Goal: Task Accomplishment & Management: Manage account settings

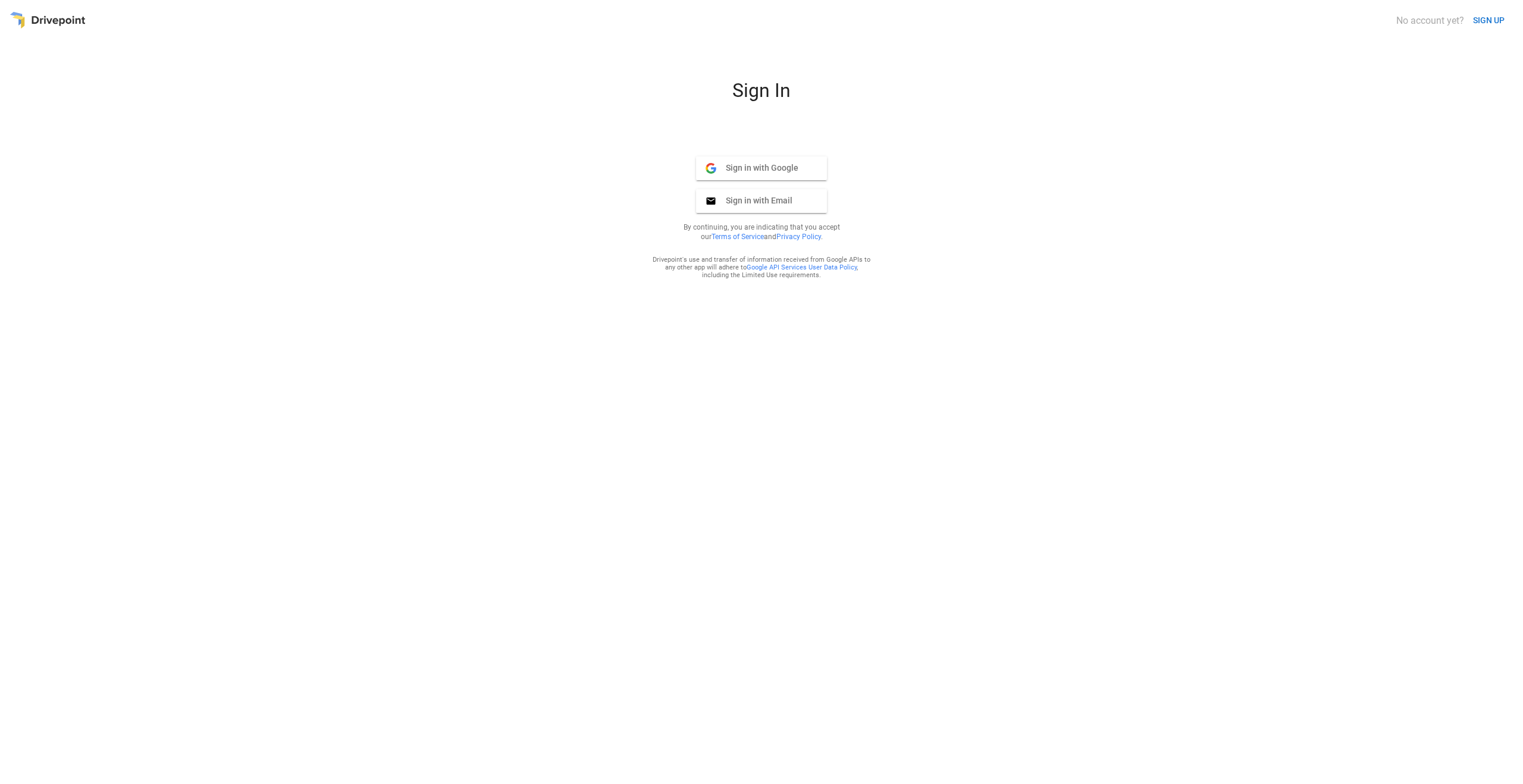
click at [796, 168] on span "Sign in with Google" at bounding box center [757, 167] width 82 height 11
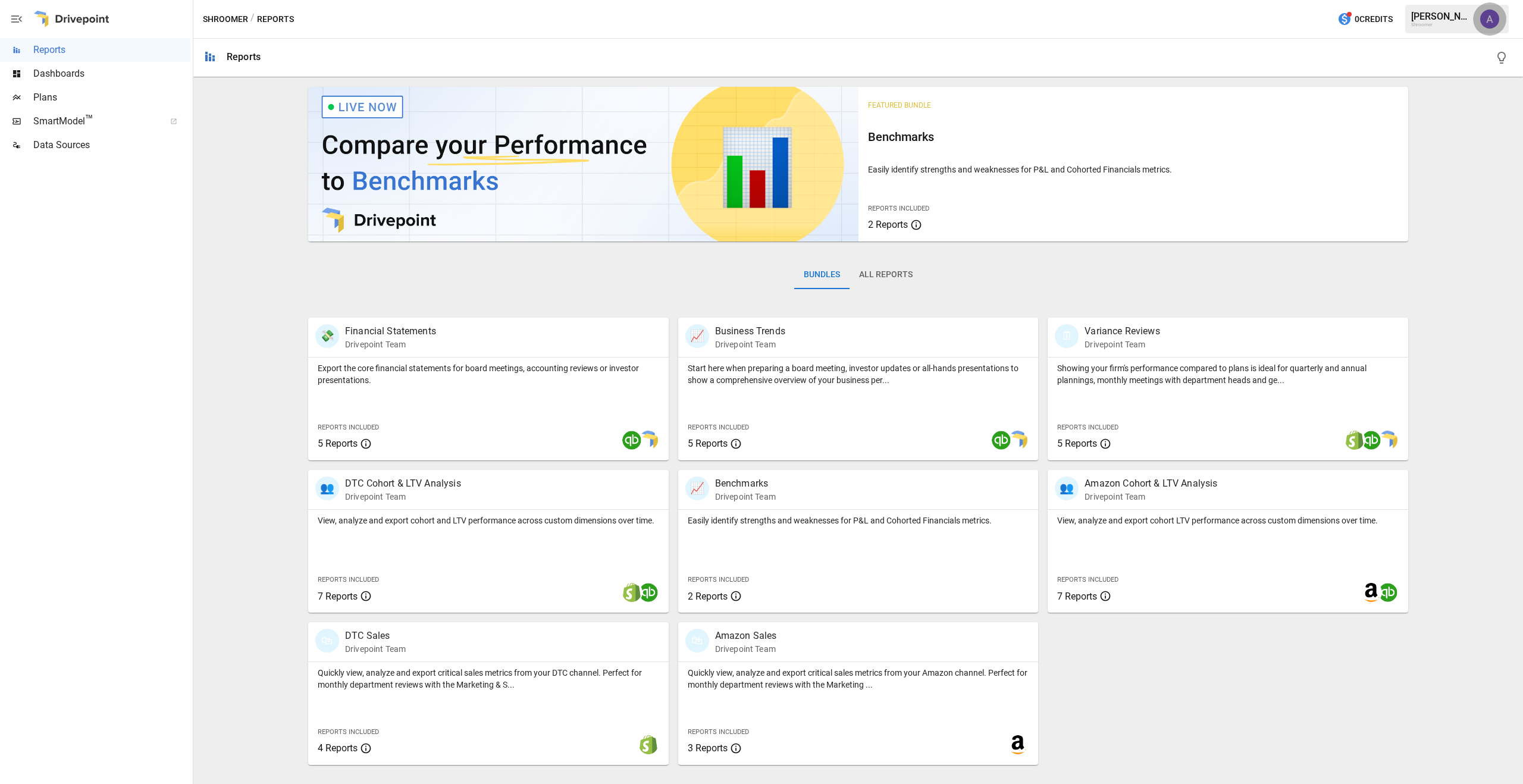
click at [1490, 19] on img "Alicia Thrasher" at bounding box center [1489, 19] width 19 height 19
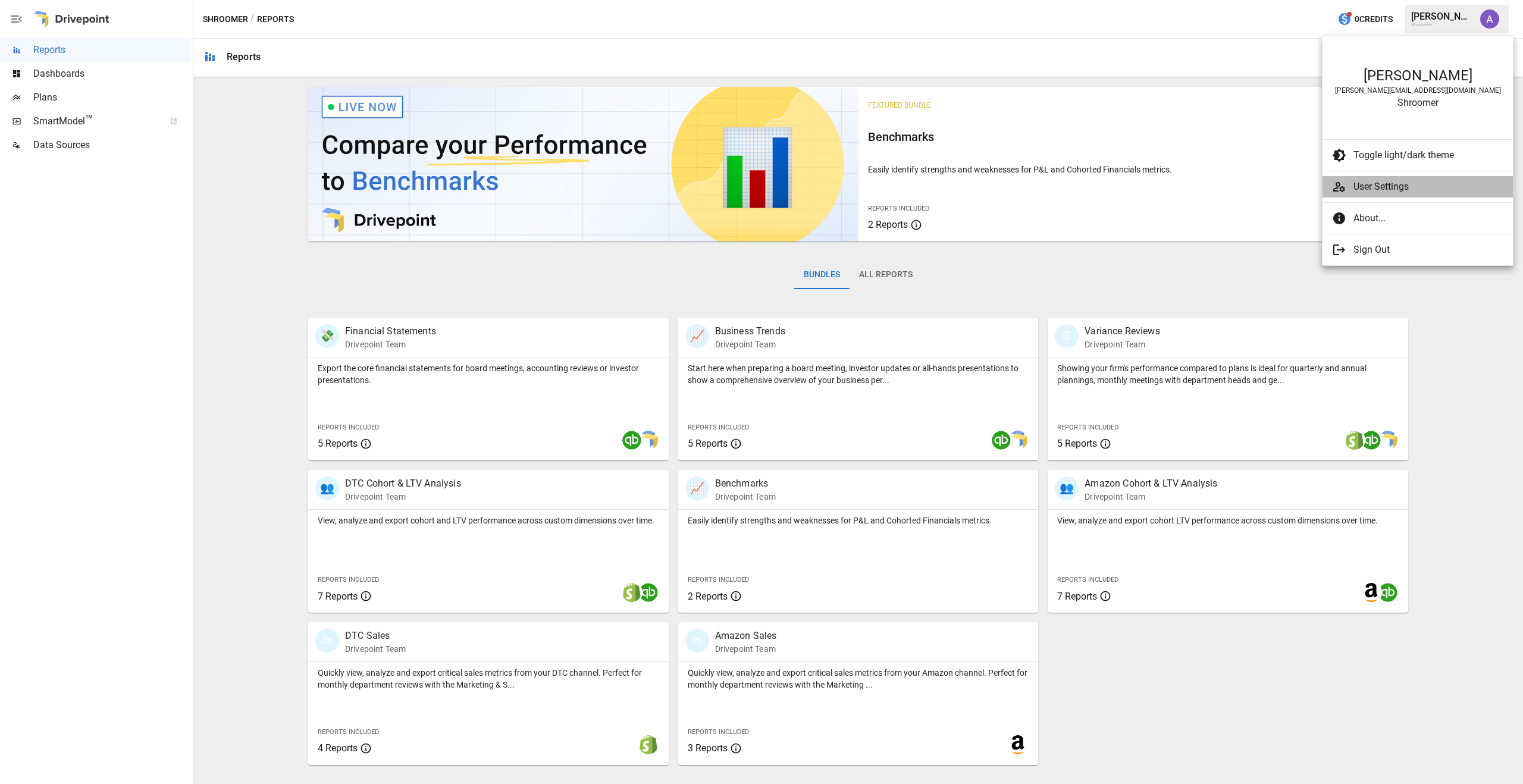
click at [1377, 188] on span "User Settings" at bounding box center [1428, 186] width 150 height 14
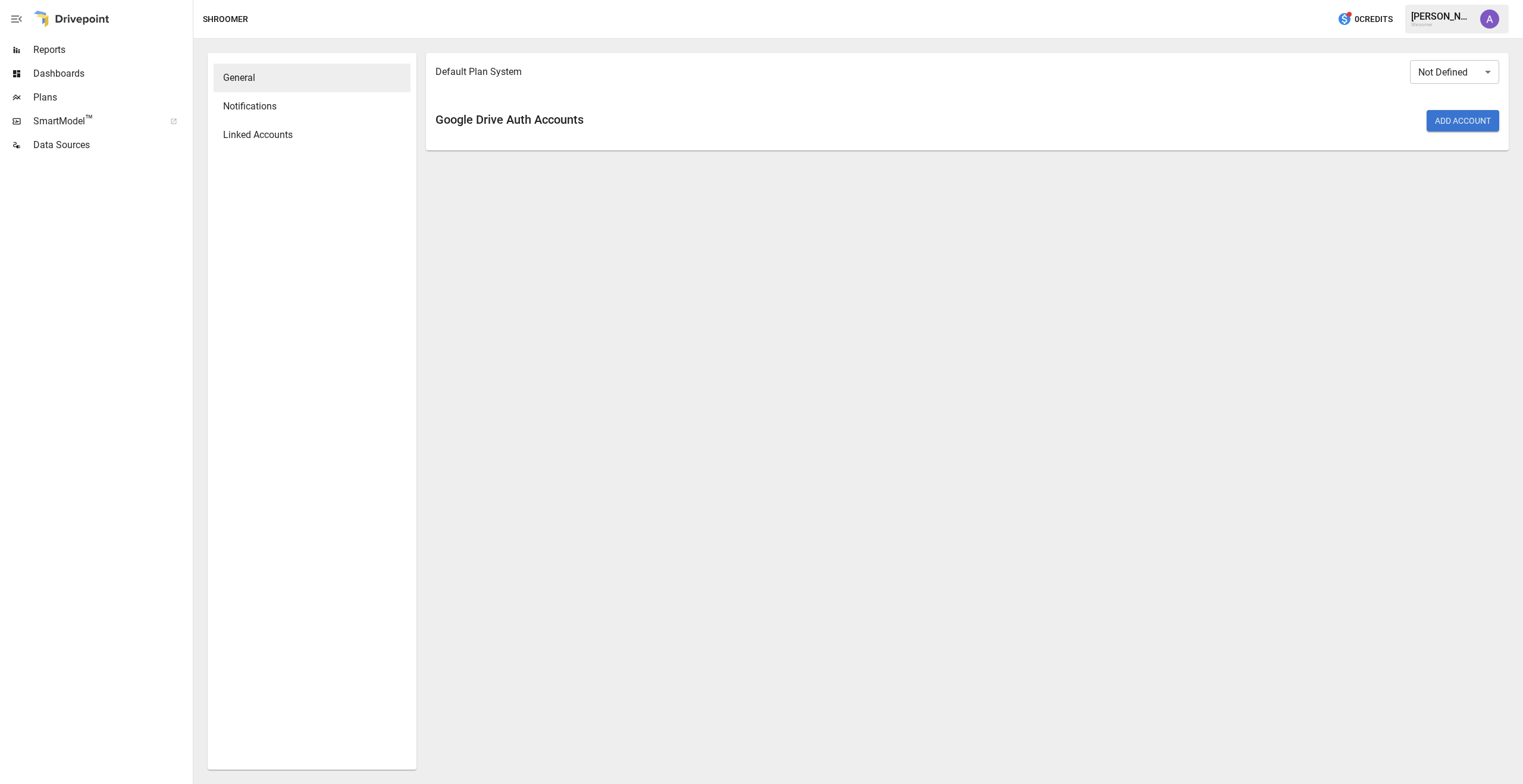
click at [281, 113] on span "Notifications" at bounding box center [311, 106] width 178 height 14
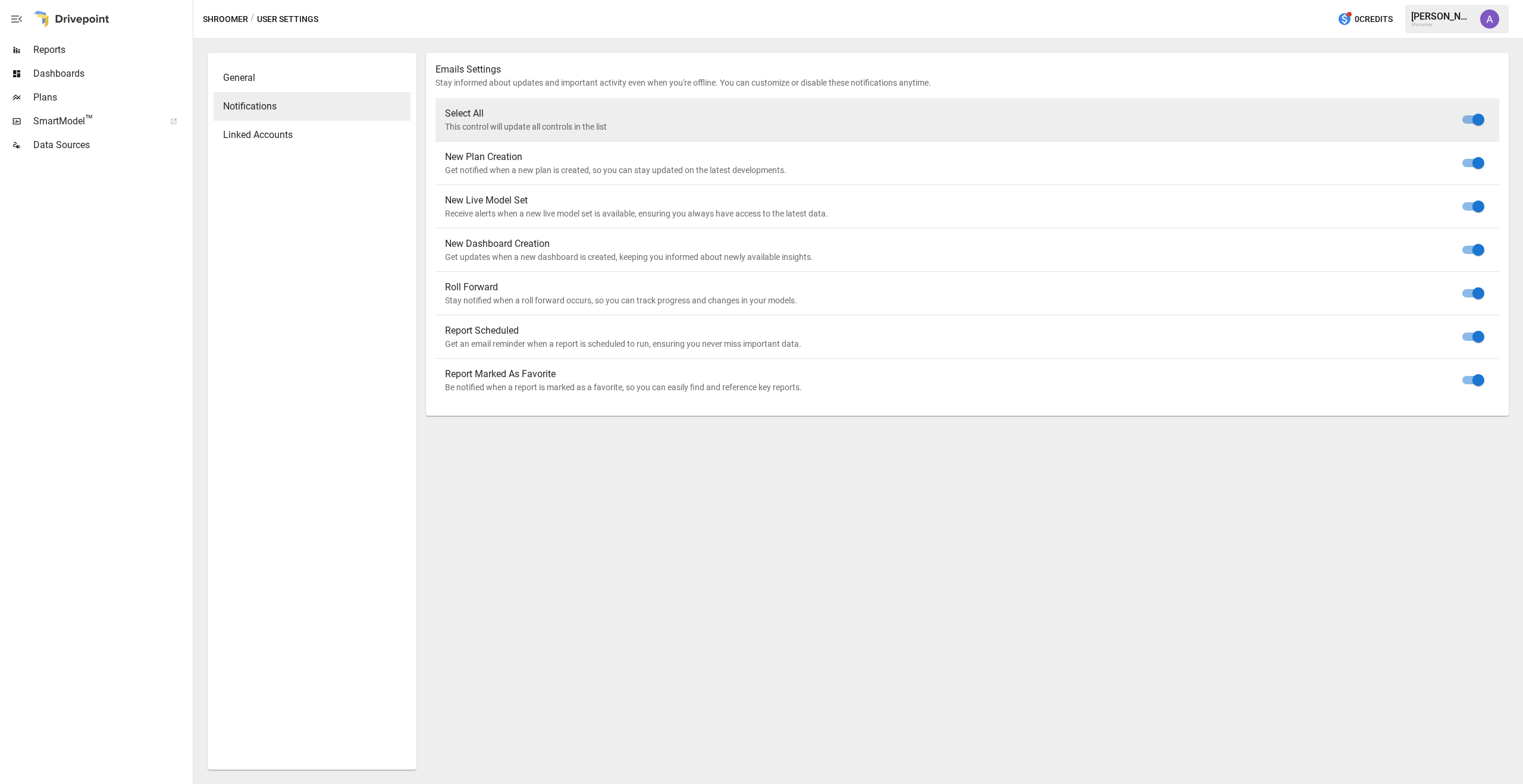
click at [255, 135] on span "Linked Accounts" at bounding box center [311, 135] width 178 height 14
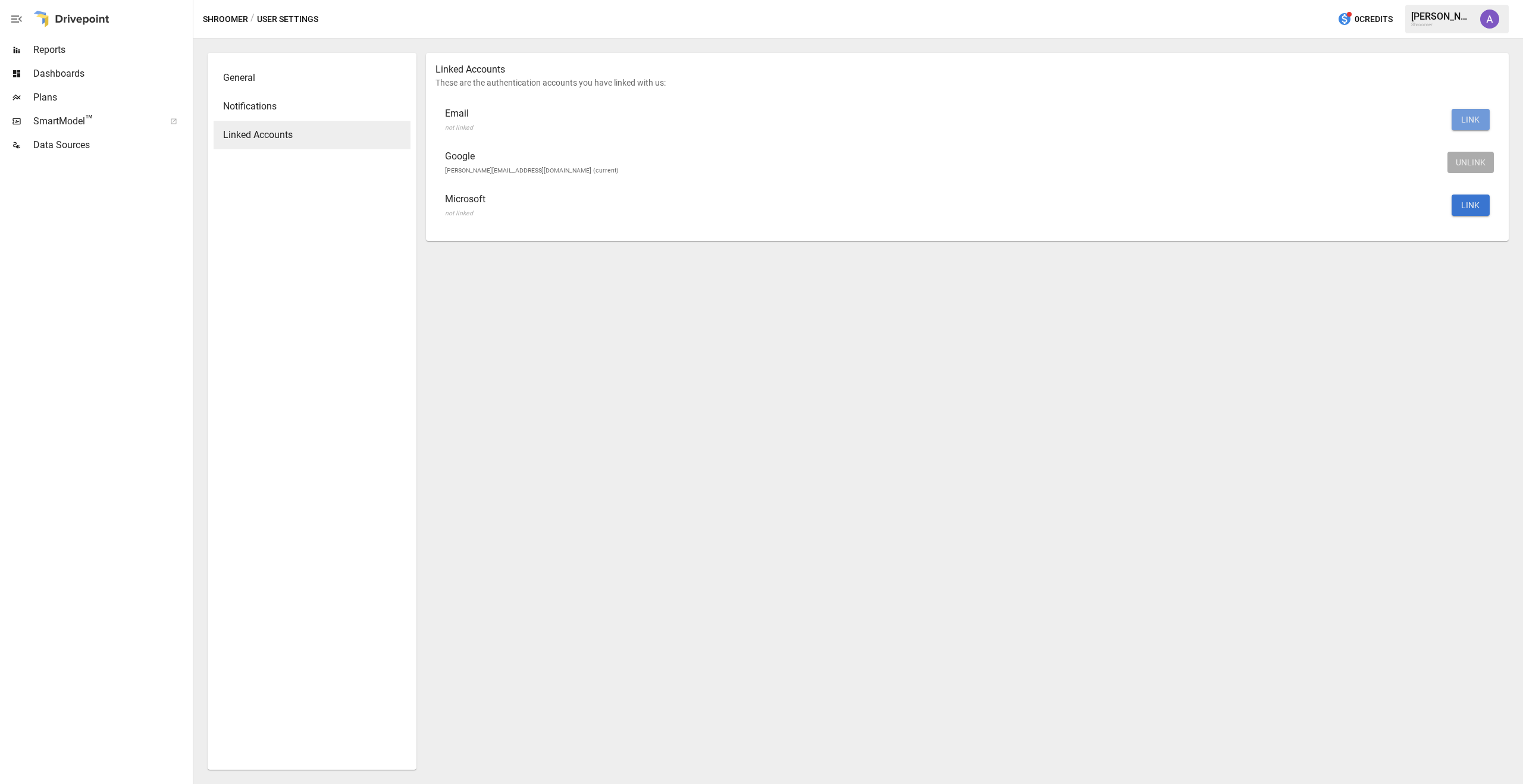
click at [1467, 120] on button "LINK" at bounding box center [1470, 119] width 38 height 21
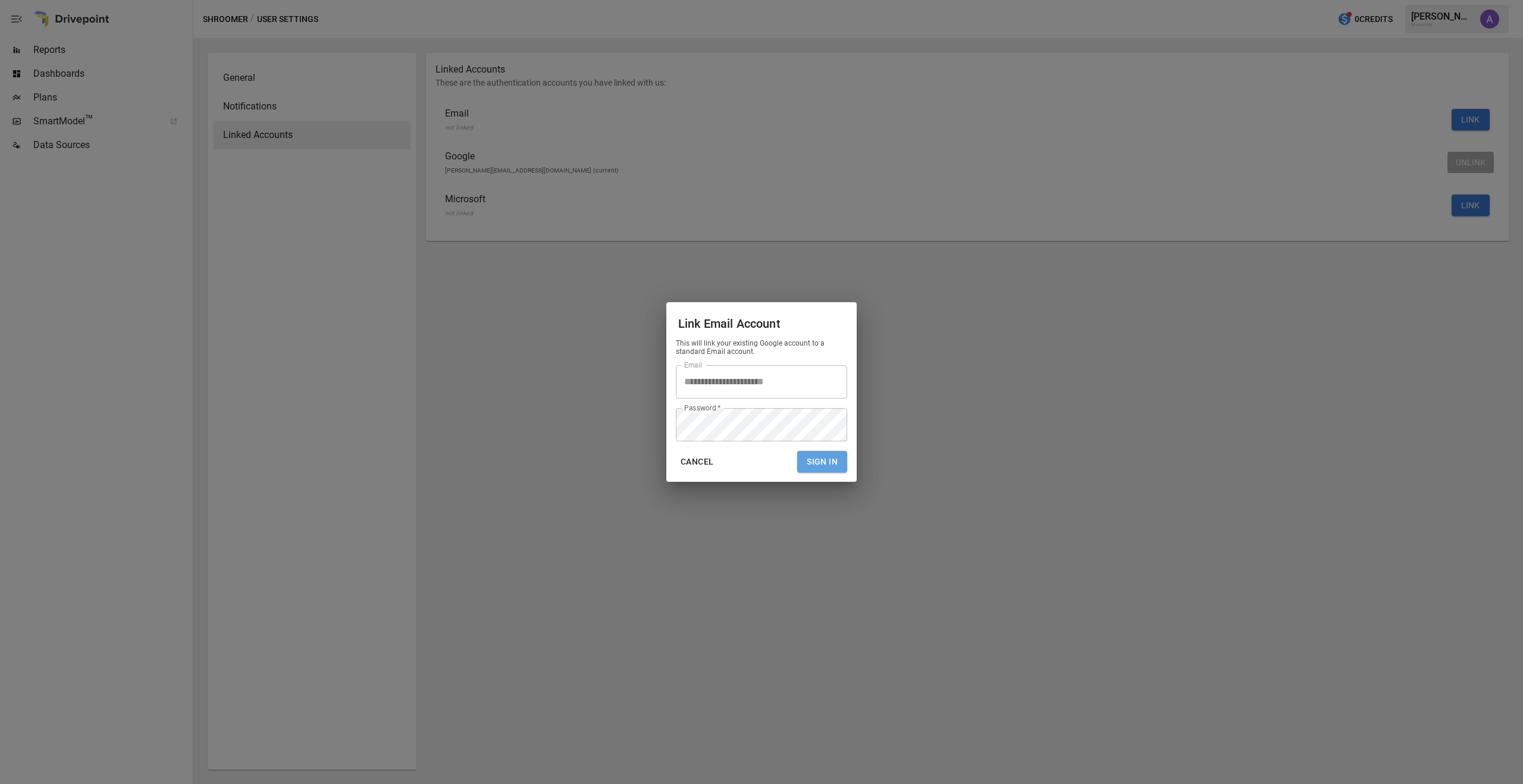
click at [836, 458] on button "Sign In" at bounding box center [821, 462] width 50 height 22
